Goal: Information Seeking & Learning: Learn about a topic

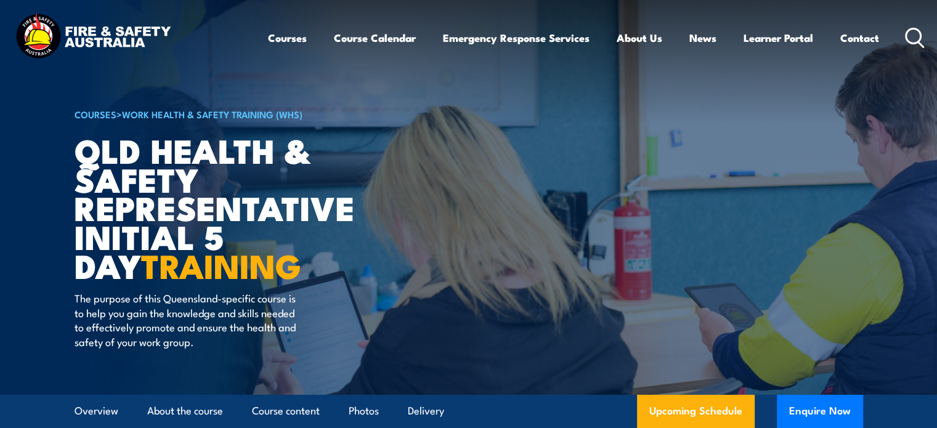
click at [915, 41] on icon at bounding box center [915, 38] width 20 height 20
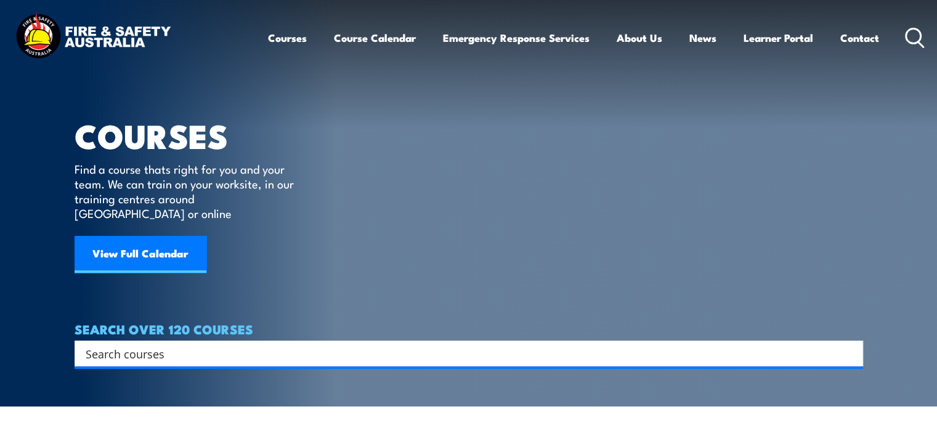
click at [291, 344] on input "Search input" at bounding box center [461, 353] width 750 height 18
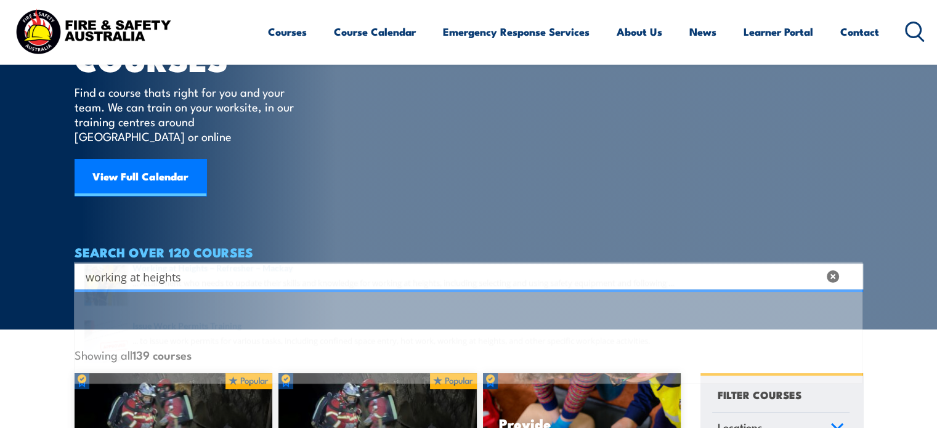
scroll to position [185, 0]
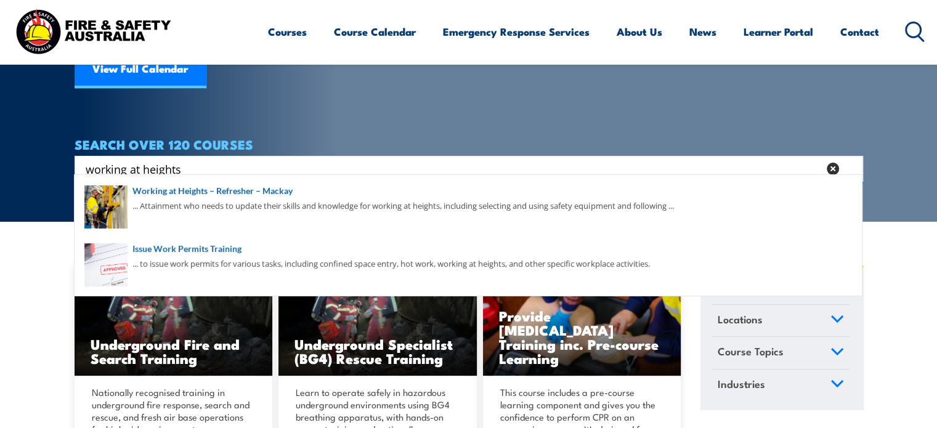
type input "working at heights"
click at [834, 315] on icon at bounding box center [837, 319] width 14 height 9
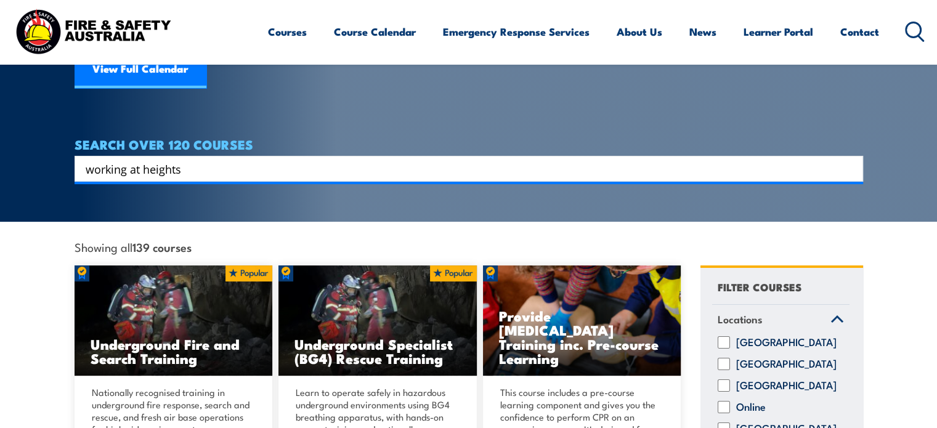
scroll to position [36, 0]
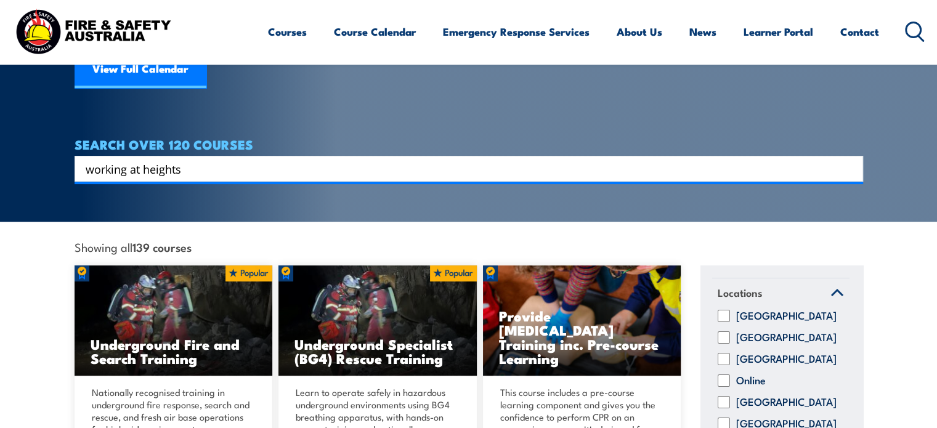
click at [725, 396] on input "Queensland" at bounding box center [724, 402] width 12 height 12
checkbox input "true"
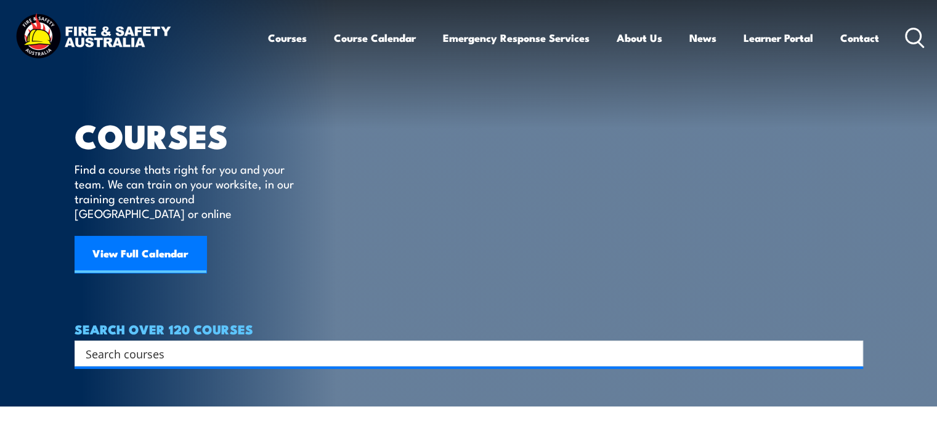
click at [190, 346] on input "Search input" at bounding box center [461, 353] width 750 height 18
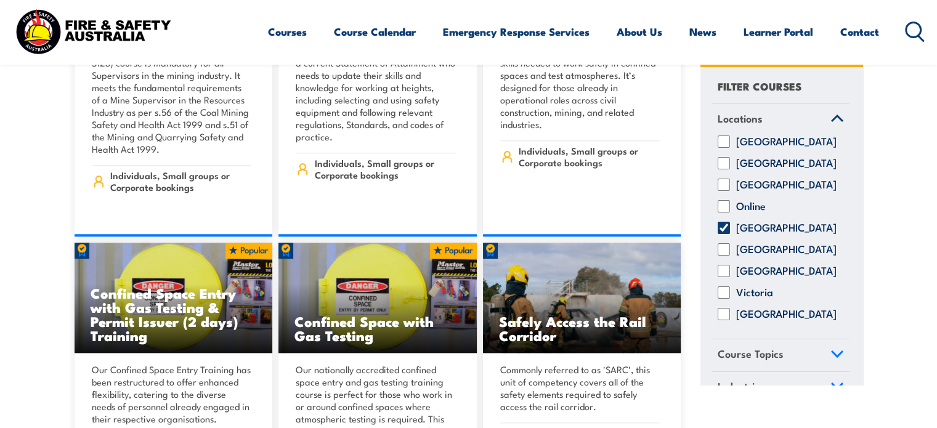
scroll to position [1232, 0]
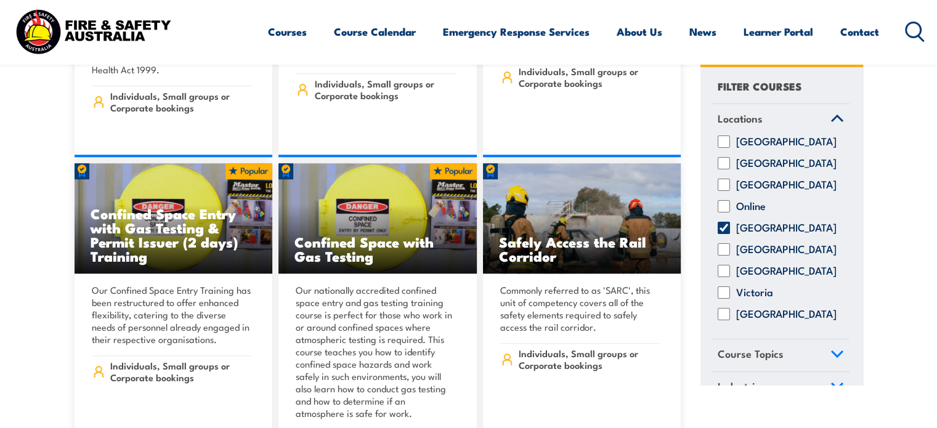
type input "working at heights"
click at [832, 357] on icon at bounding box center [837, 354] width 11 height 6
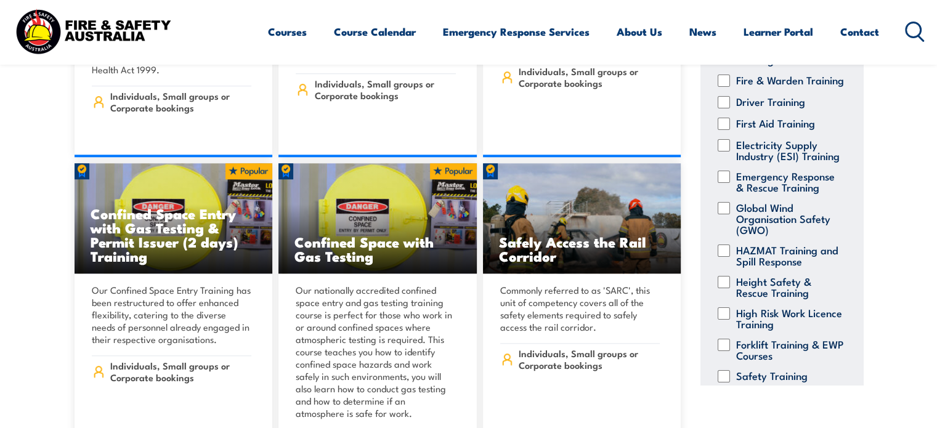
scroll to position [155, 0]
click at [726, 290] on input "Height Safety & Rescue Training" at bounding box center [724, 283] width 12 height 12
checkbox input "true"
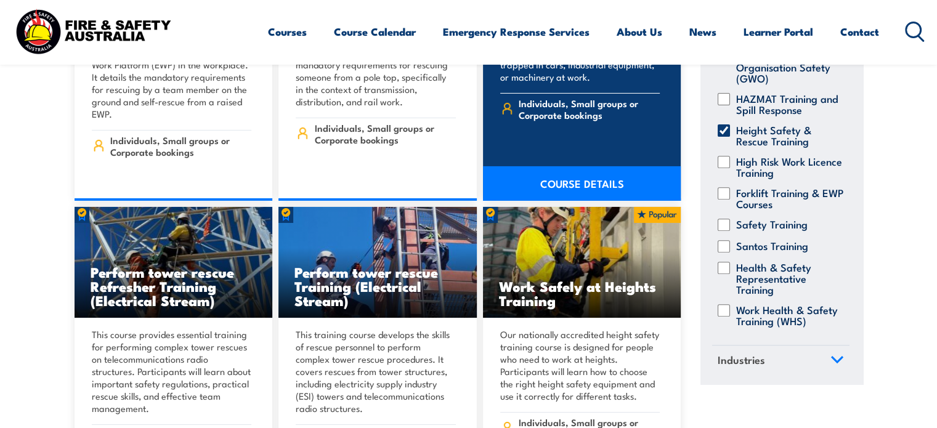
scroll to position [8933, 0]
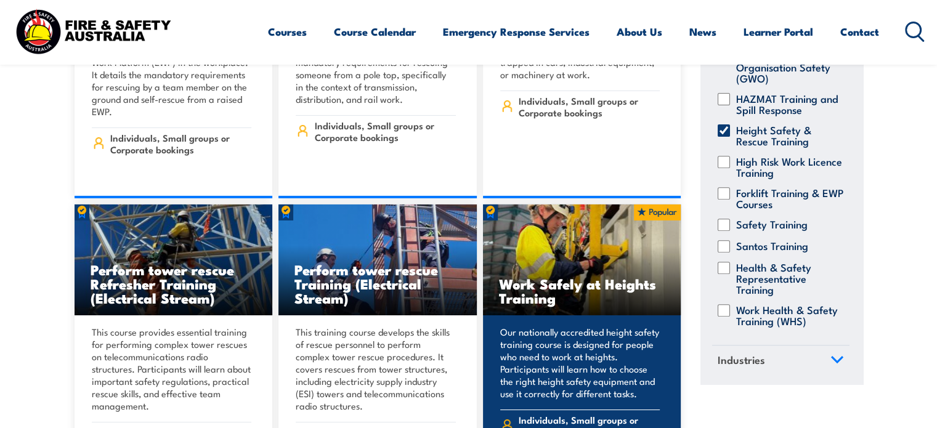
click at [524, 277] on h3 "Work Safely at Heights Training" at bounding box center [582, 291] width 166 height 28
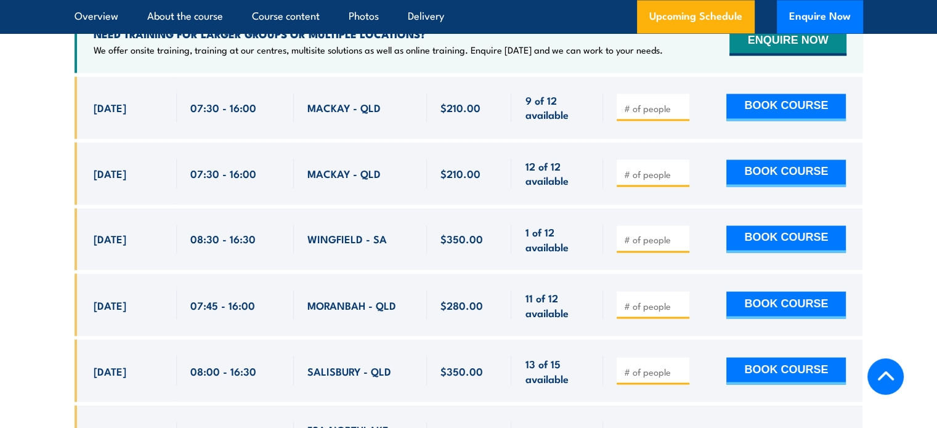
scroll to position [2218, 0]
